Goal: Task Accomplishment & Management: Complete application form

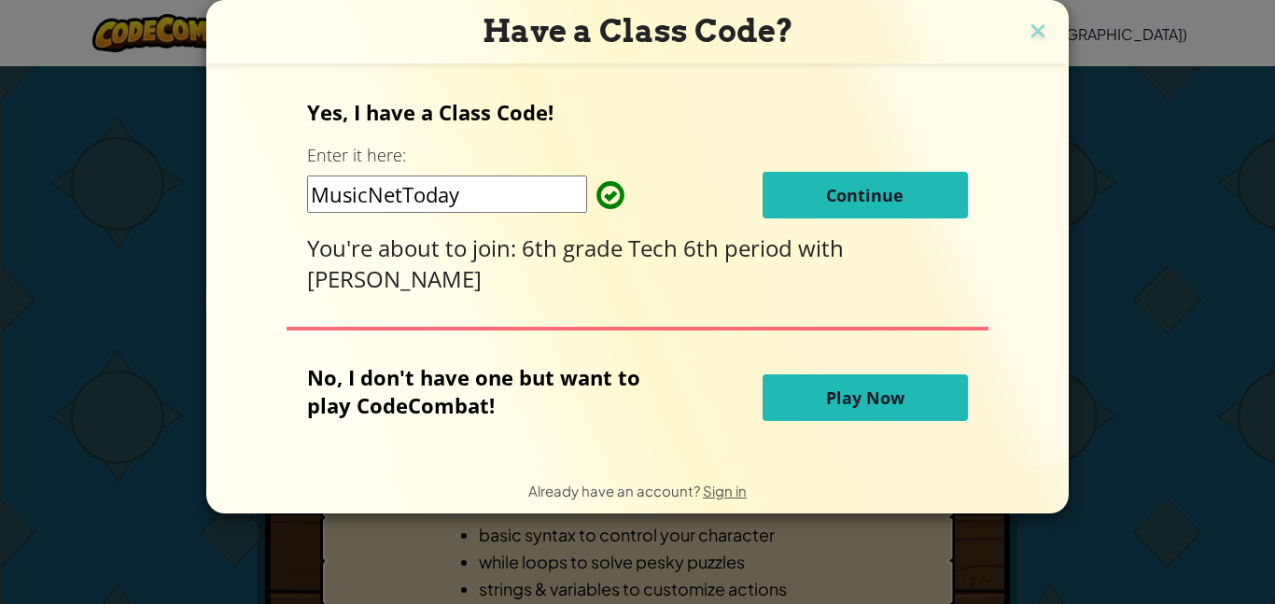
click at [907, 208] on button "Continue" at bounding box center [865, 195] width 205 height 47
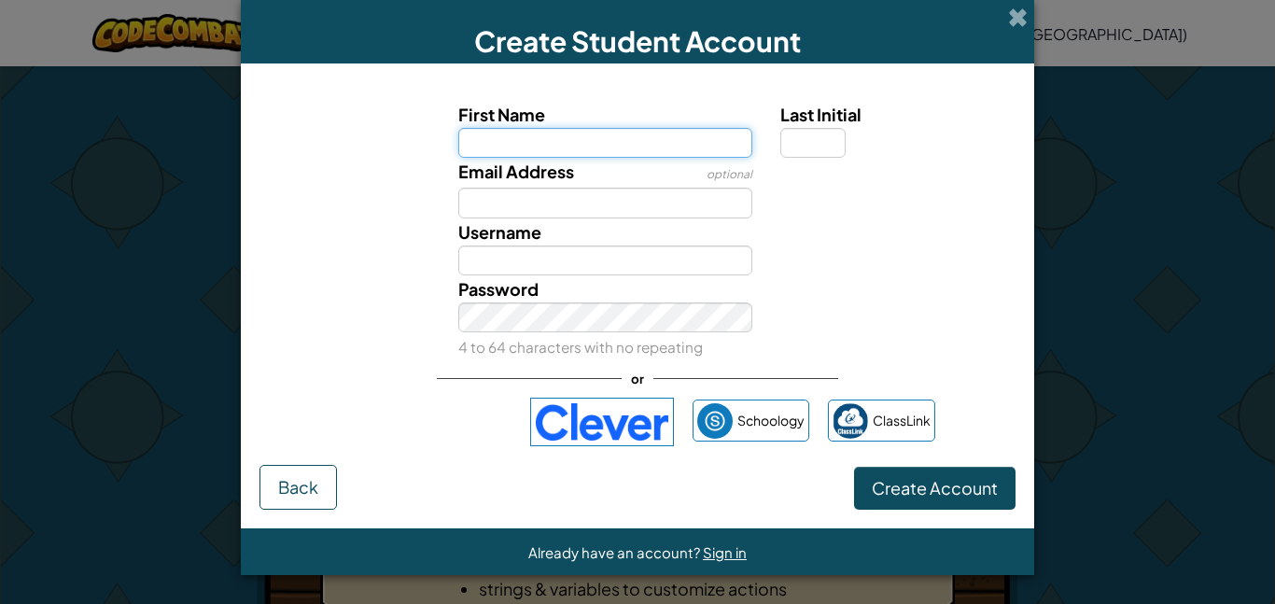
click at [645, 153] on input "First Name" at bounding box center [605, 143] width 295 height 30
type input "[PERSON_NAME]"
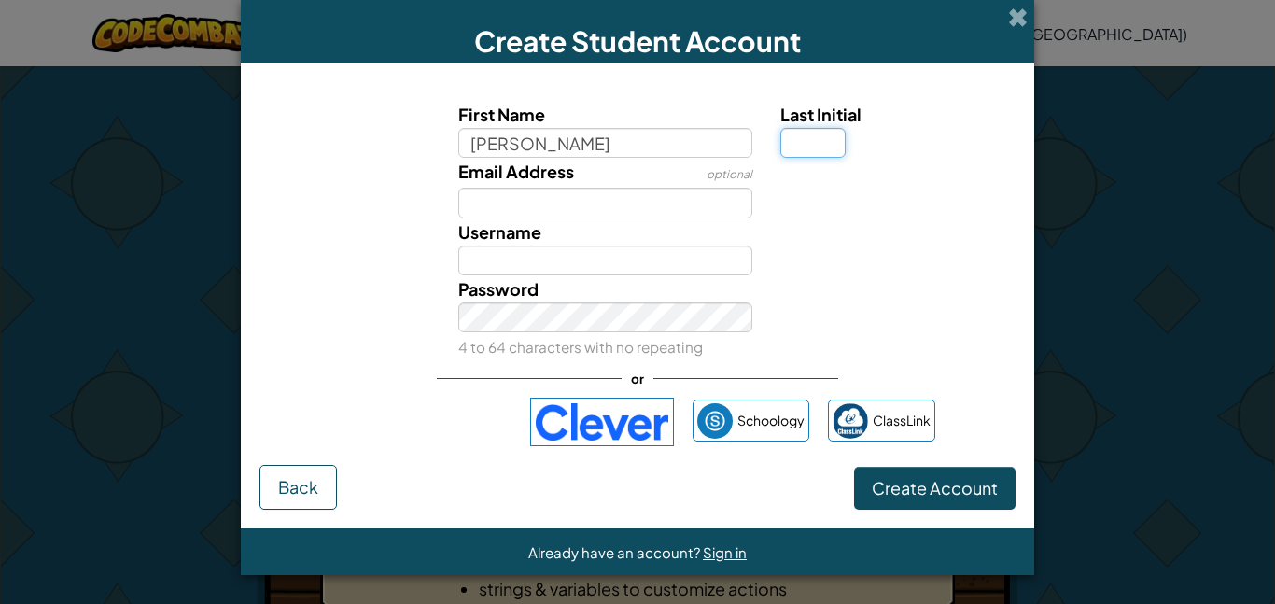
click at [822, 148] on input "Last Initial" at bounding box center [813, 143] width 65 height 30
type input "[PERSON_NAME]"
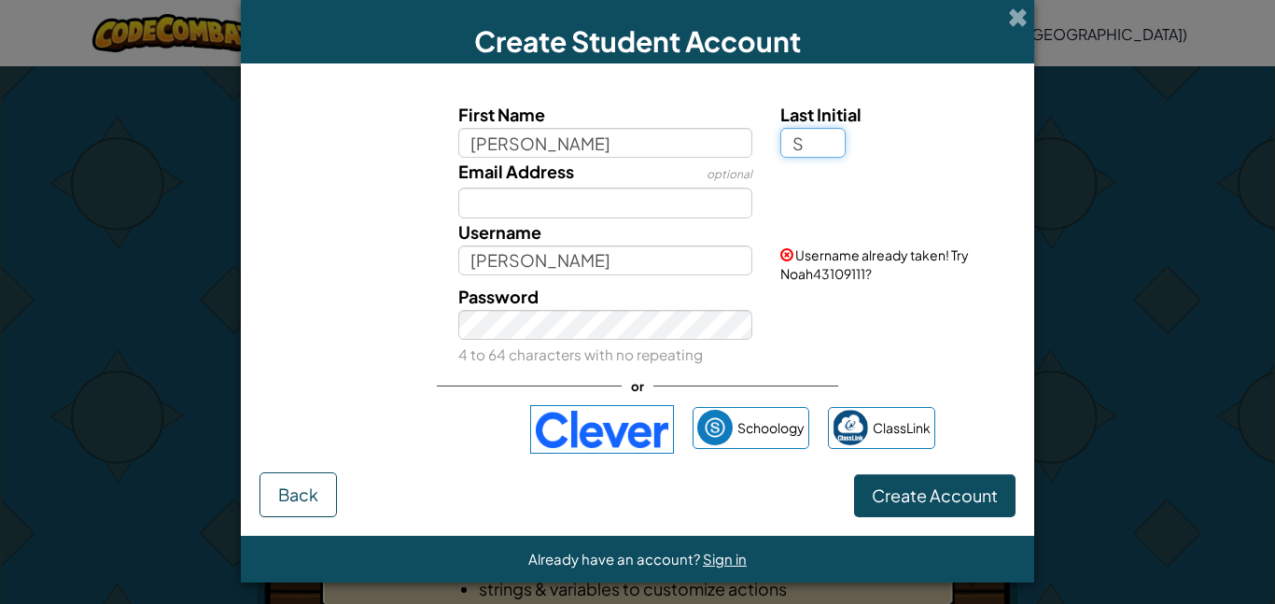
type input "S"
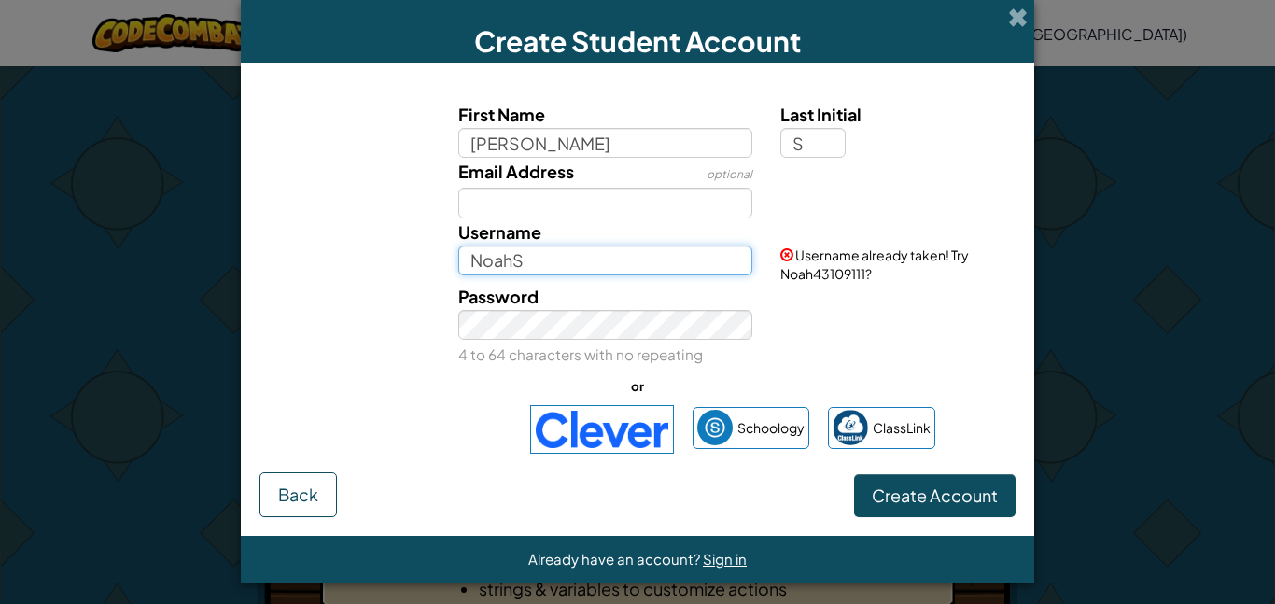
click at [543, 264] on input "NoahS" at bounding box center [605, 261] width 295 height 30
type input "Noah_S"
click at [824, 260] on span "Username already taken! Try Noah_S70988106?" at bounding box center [875, 263] width 189 height 35
click at [1014, 4] on div "Create Student Account" at bounding box center [638, 31] width 794 height 63
